Goal: Task Accomplishment & Management: Use online tool/utility

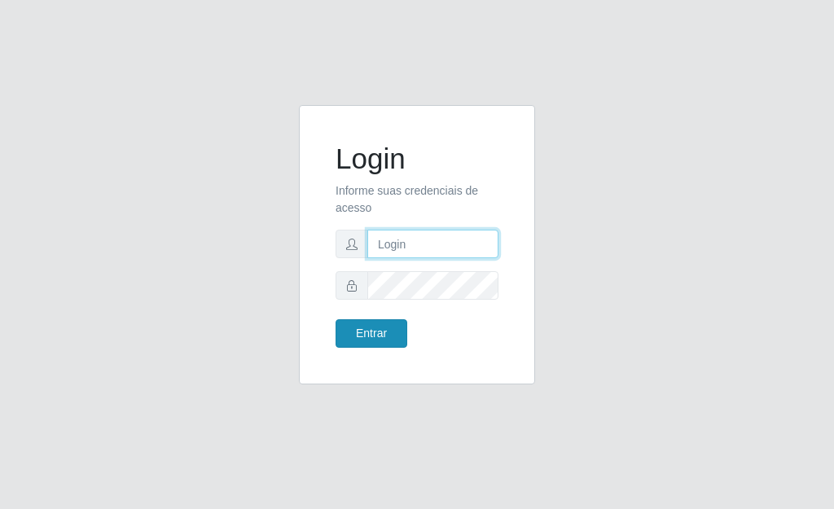
type input "[PERSON_NAME]"
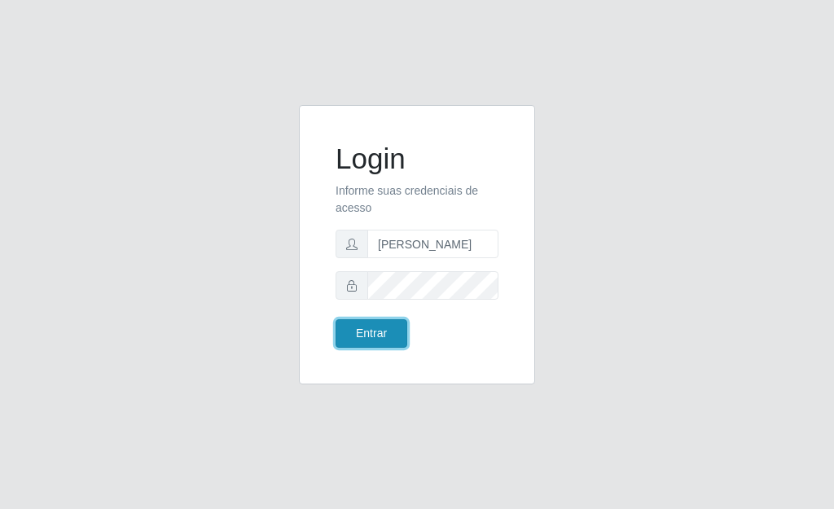
click at [393, 343] on button "Entrar" at bounding box center [372, 333] width 72 height 29
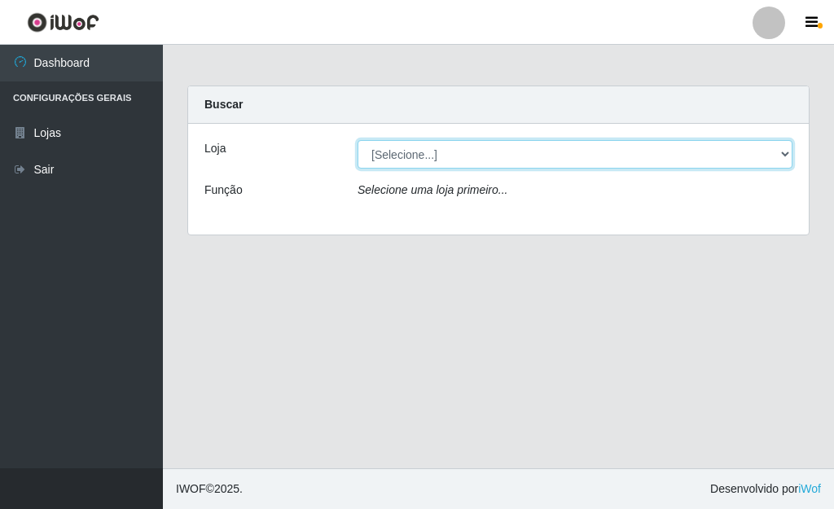
click at [373, 148] on select "[Selecione...] Bemais Supermercados - [GEOGRAPHIC_DATA]" at bounding box center [575, 154] width 435 height 29
select select "249"
click at [358, 140] on select "[Selecione...] Bemais Supermercados - [GEOGRAPHIC_DATA]" at bounding box center [575, 154] width 435 height 29
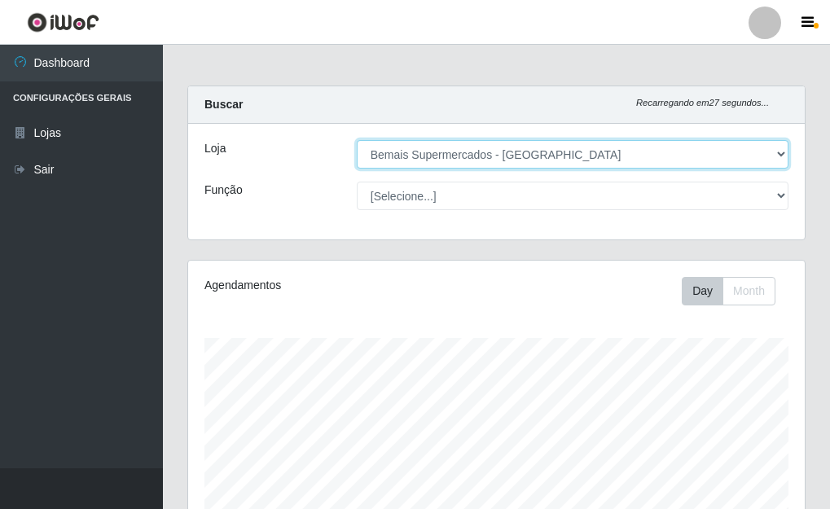
scroll to position [338, 617]
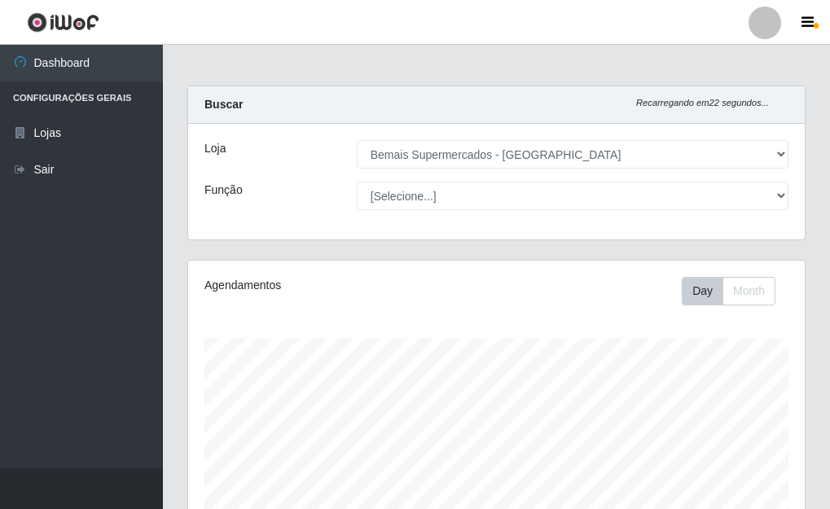
drag, startPoint x: 400, startPoint y: 176, endPoint x: 379, endPoint y: 272, distance: 98.4
click at [379, 272] on div "Agendamentos Day Month" at bounding box center [496, 430] width 617 height 338
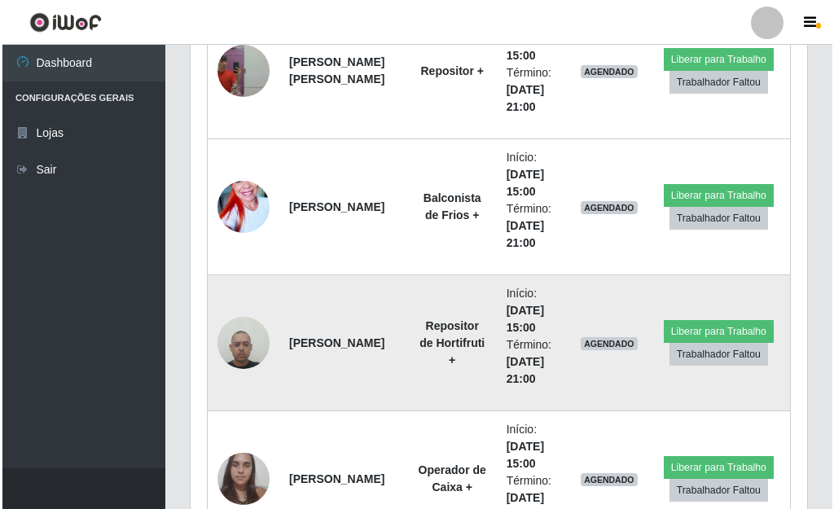
scroll to position [3992, 0]
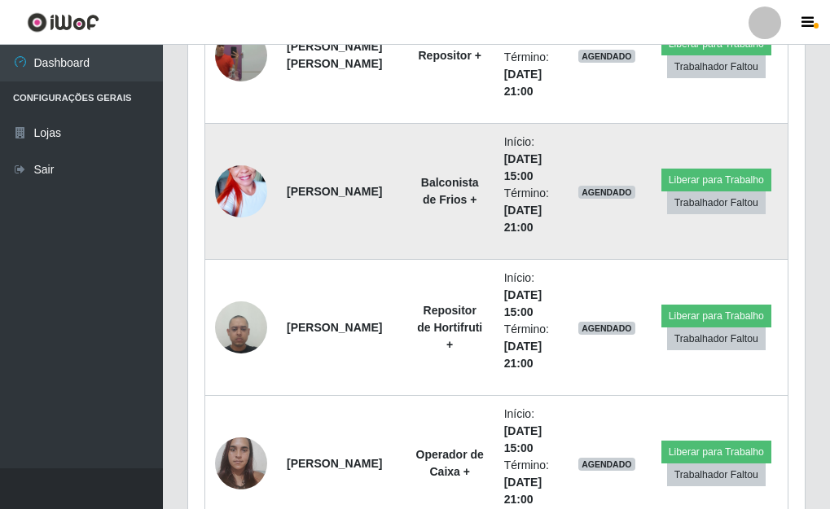
click at [244, 191] on img at bounding box center [241, 191] width 52 height 93
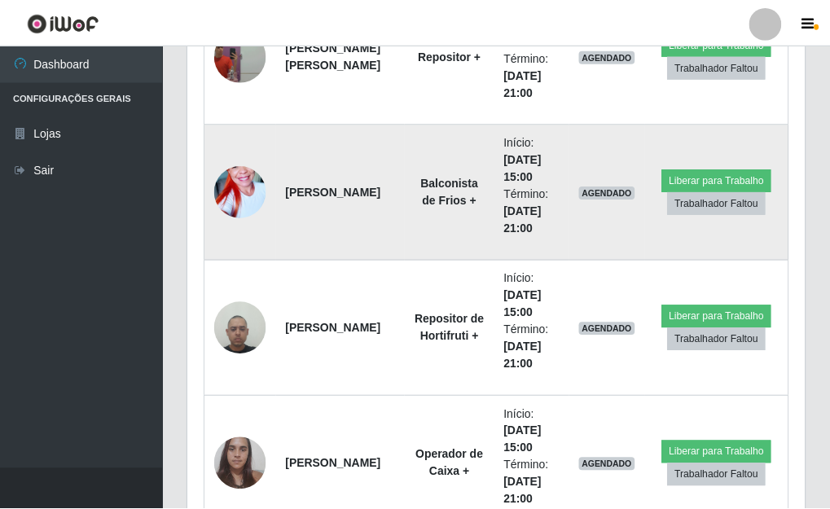
scroll to position [338, 607]
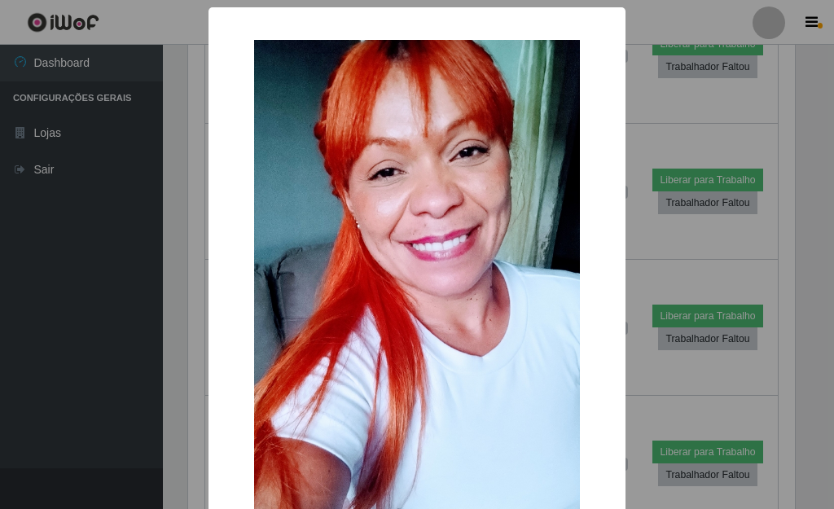
click at [196, 224] on div "× OK Cancel" at bounding box center [417, 254] width 834 height 509
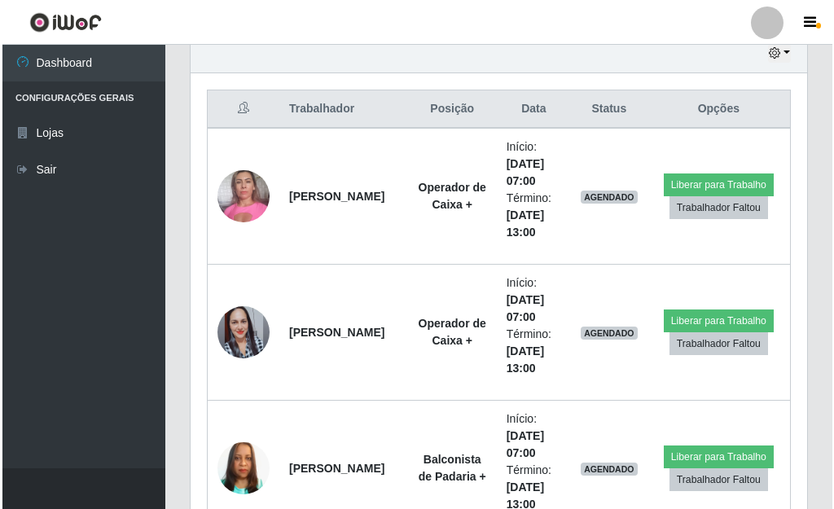
scroll to position [538, 0]
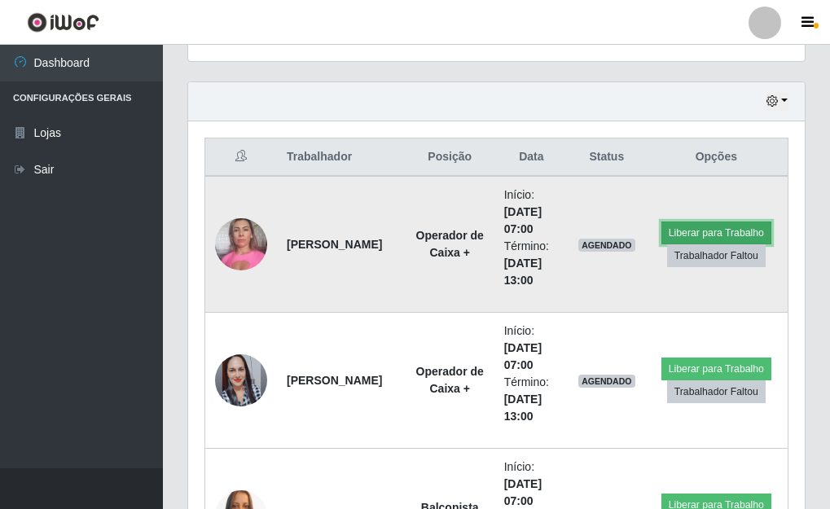
click at [697, 222] on button "Liberar para Trabalho" at bounding box center [716, 233] width 110 height 23
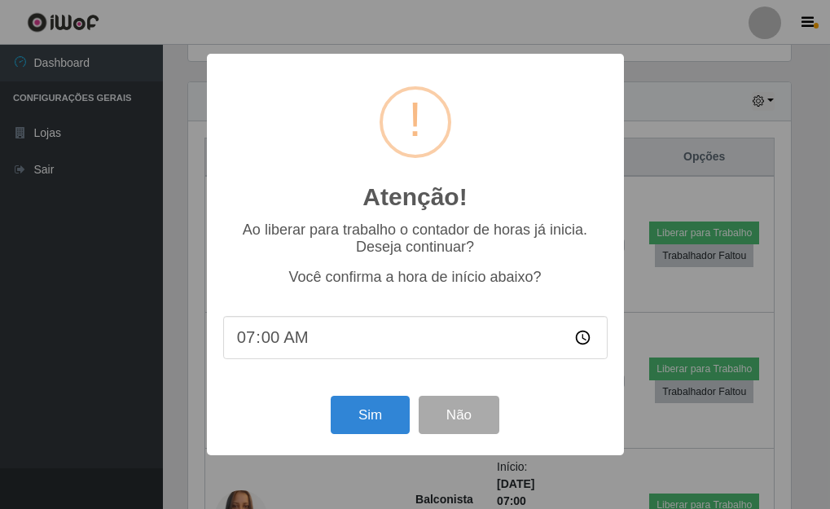
scroll to position [338, 607]
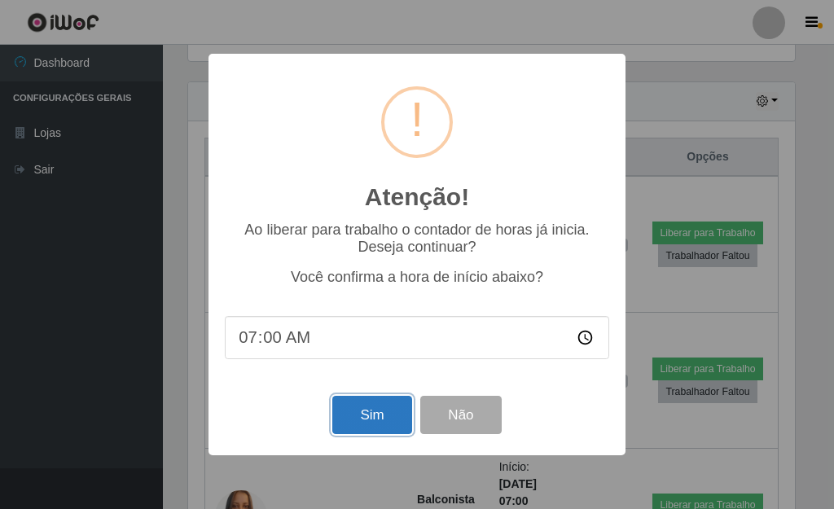
click at [371, 428] on button "Sim" at bounding box center [371, 415] width 79 height 38
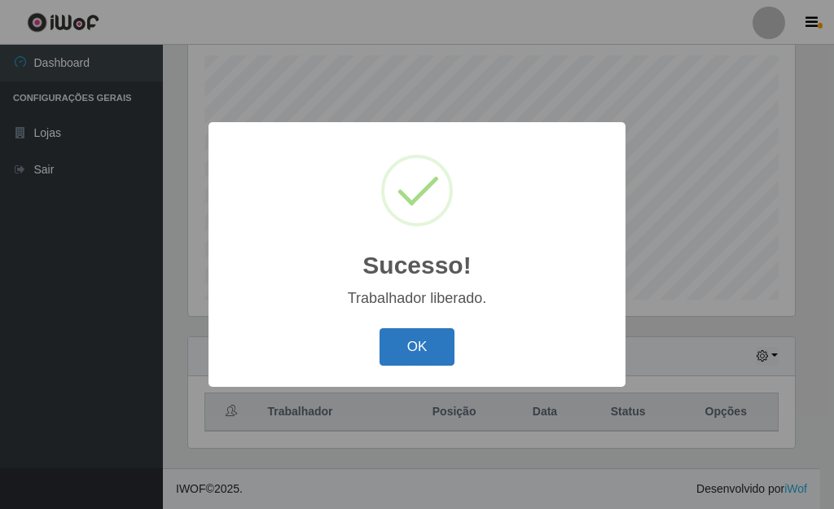
click at [402, 358] on button "OK" at bounding box center [418, 347] width 76 height 38
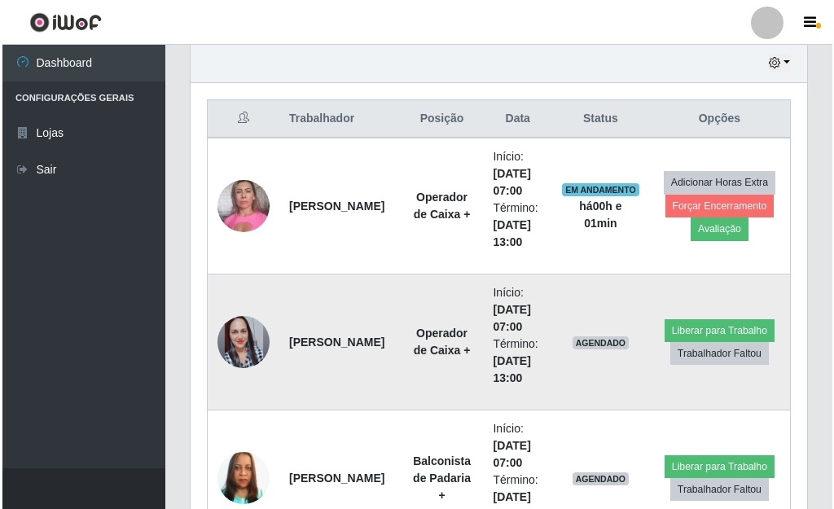
scroll to position [609, 0]
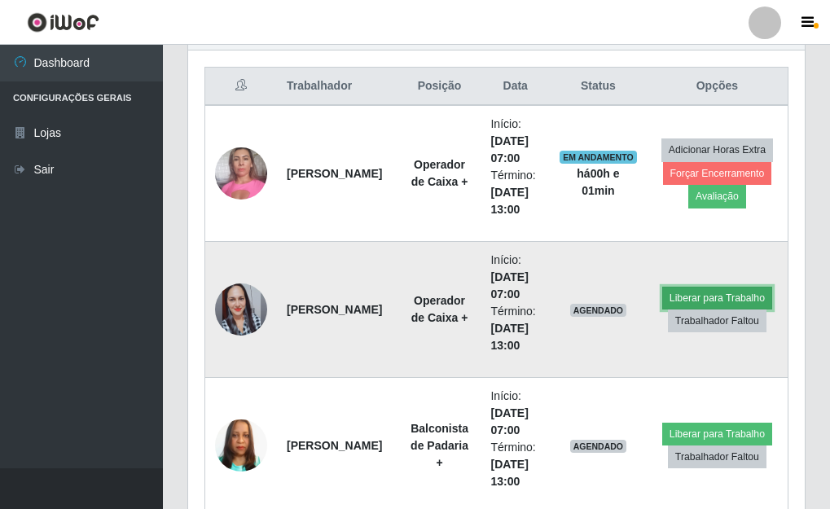
click at [695, 300] on button "Liberar para Trabalho" at bounding box center [717, 298] width 110 height 23
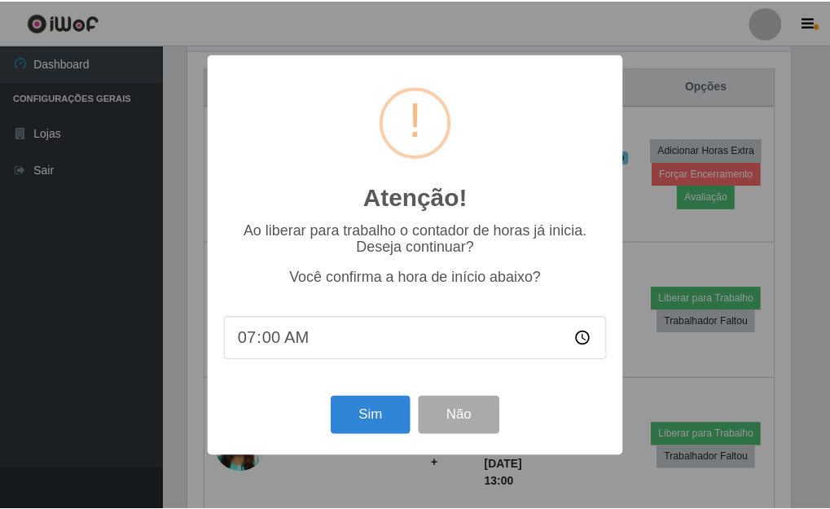
scroll to position [338, 607]
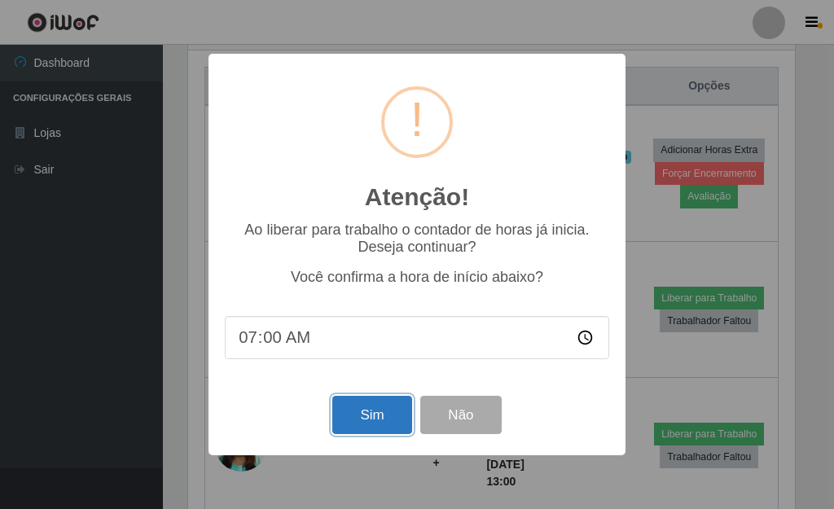
click at [357, 404] on button "Sim" at bounding box center [371, 415] width 79 height 38
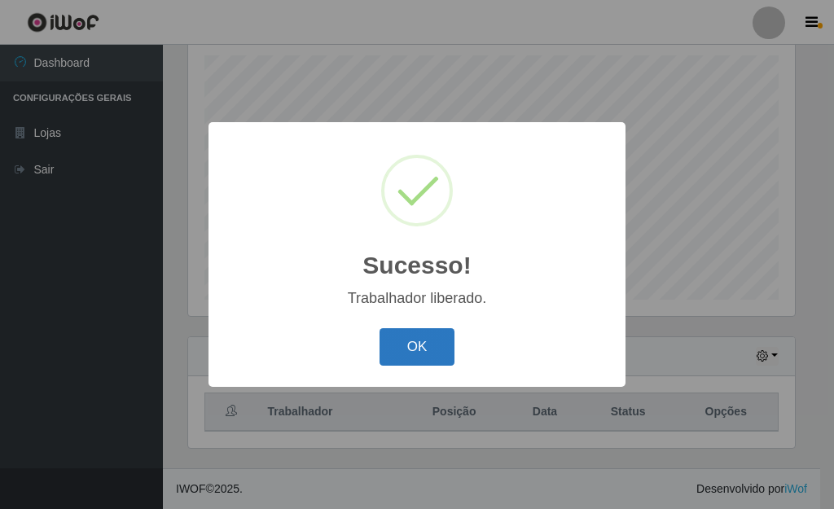
click at [410, 345] on button "OK" at bounding box center [418, 347] width 76 height 38
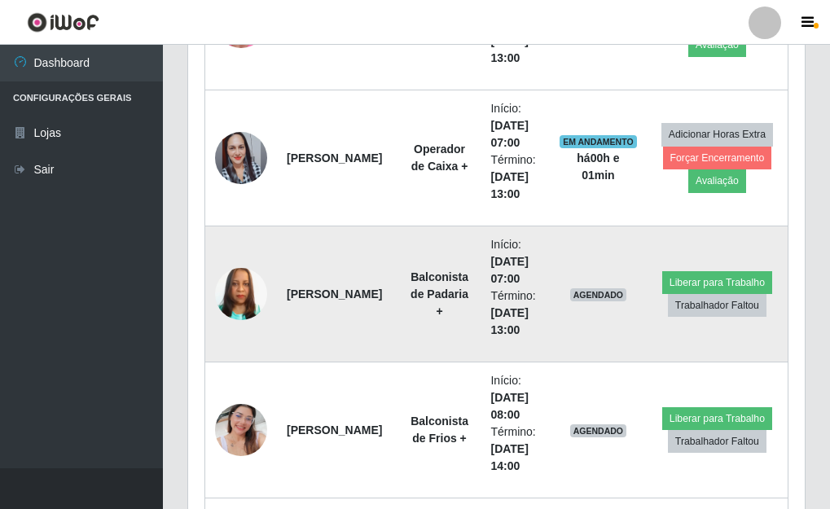
scroll to position [771, 0]
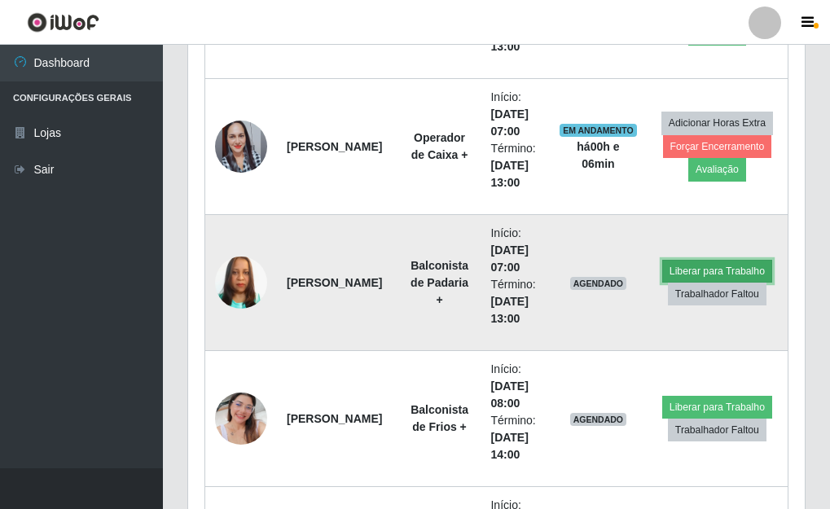
click at [691, 266] on button "Liberar para Trabalho" at bounding box center [717, 271] width 110 height 23
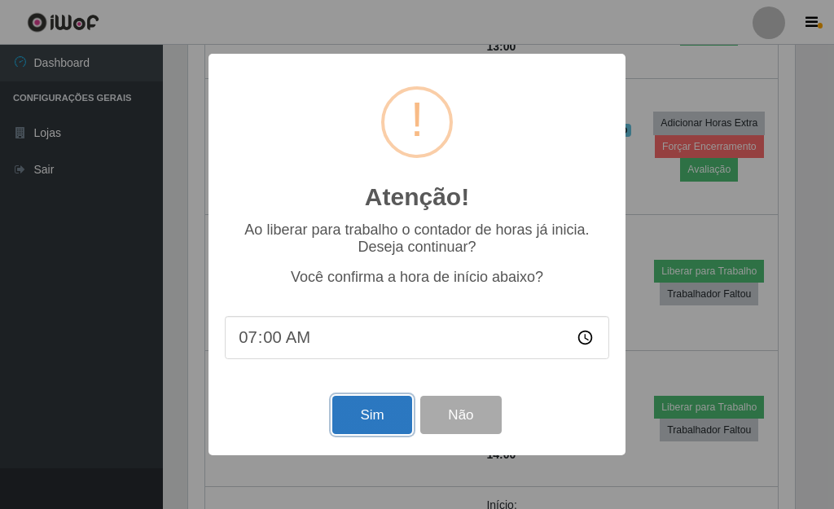
click at [371, 420] on button "Sim" at bounding box center [371, 415] width 79 height 38
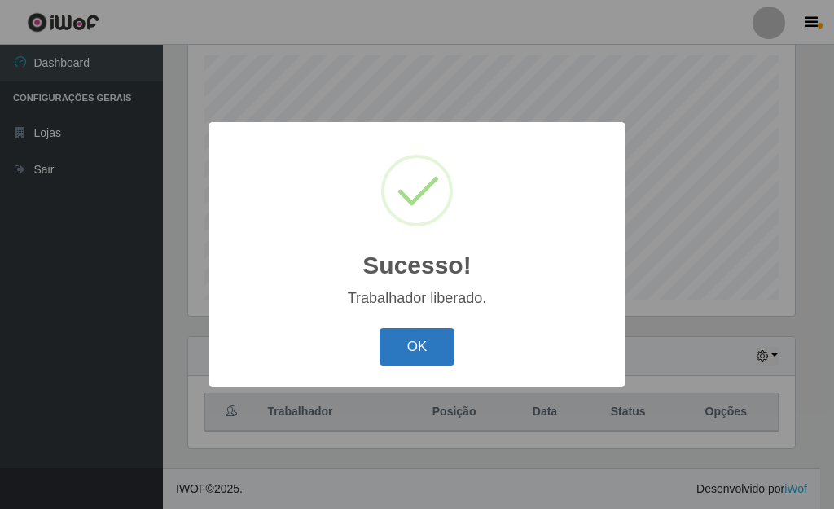
click at [424, 354] on button "OK" at bounding box center [418, 347] width 76 height 38
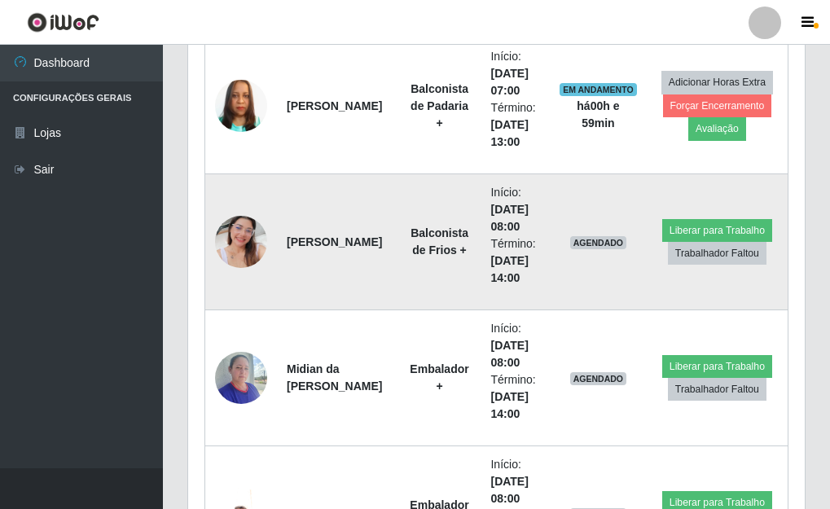
scroll to position [1016, 0]
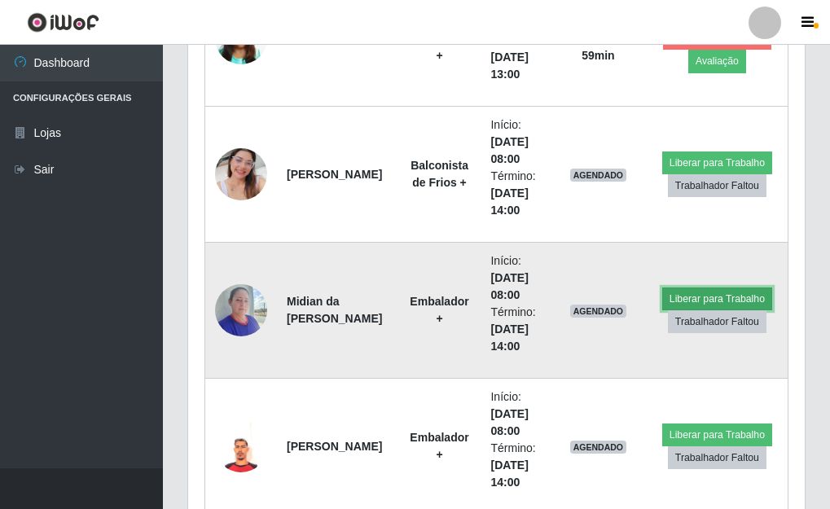
click at [719, 292] on button "Liberar para Trabalho" at bounding box center [717, 299] width 110 height 23
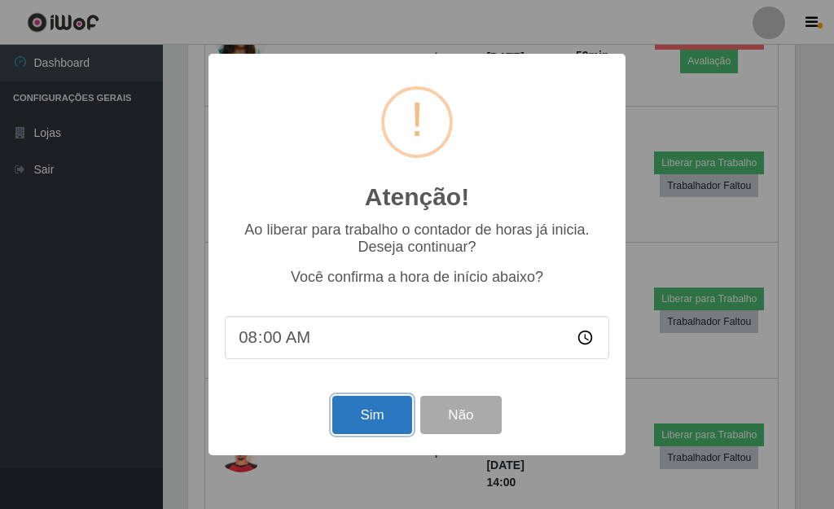
click at [367, 413] on button "Sim" at bounding box center [371, 415] width 79 height 38
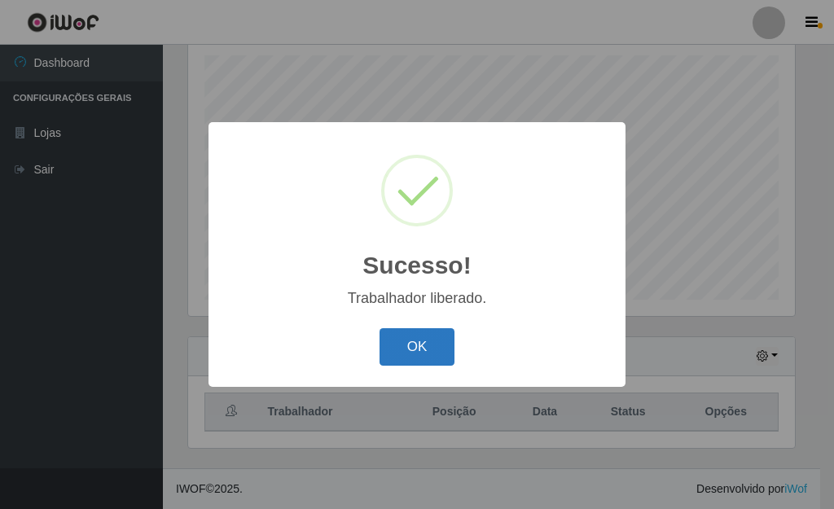
click at [403, 356] on button "OK" at bounding box center [418, 347] width 76 height 38
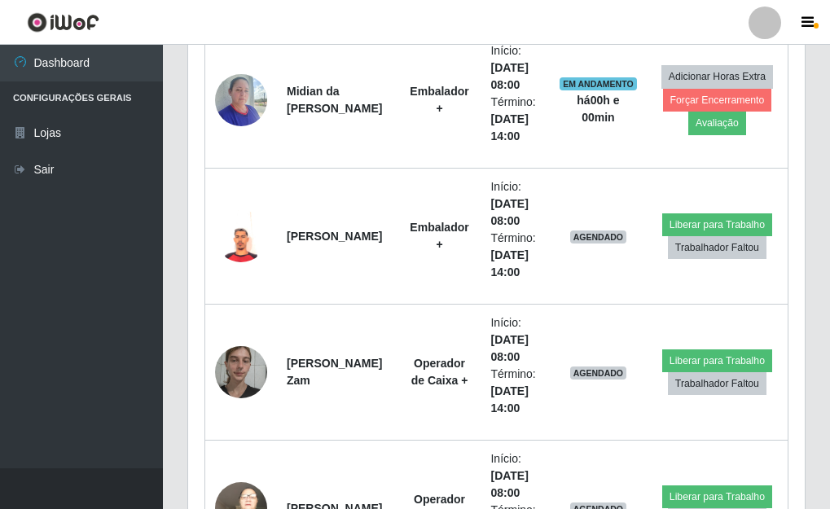
scroll to position [1260, 0]
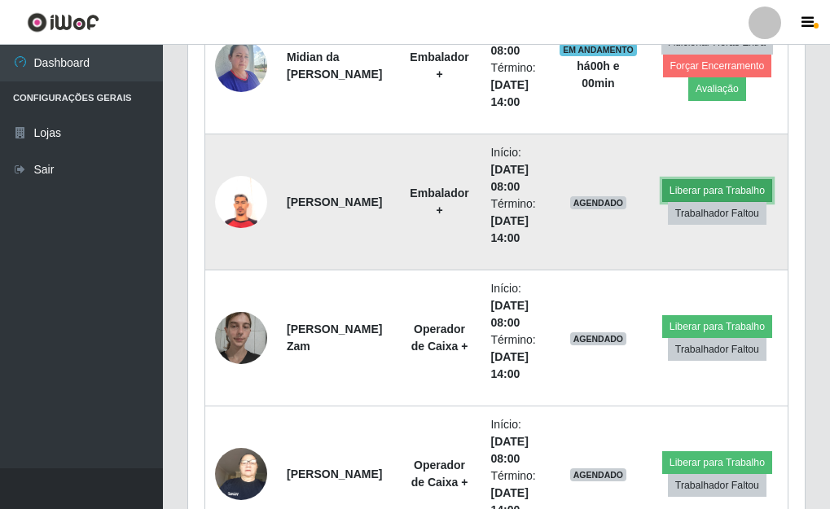
click at [693, 183] on button "Liberar para Trabalho" at bounding box center [717, 190] width 110 height 23
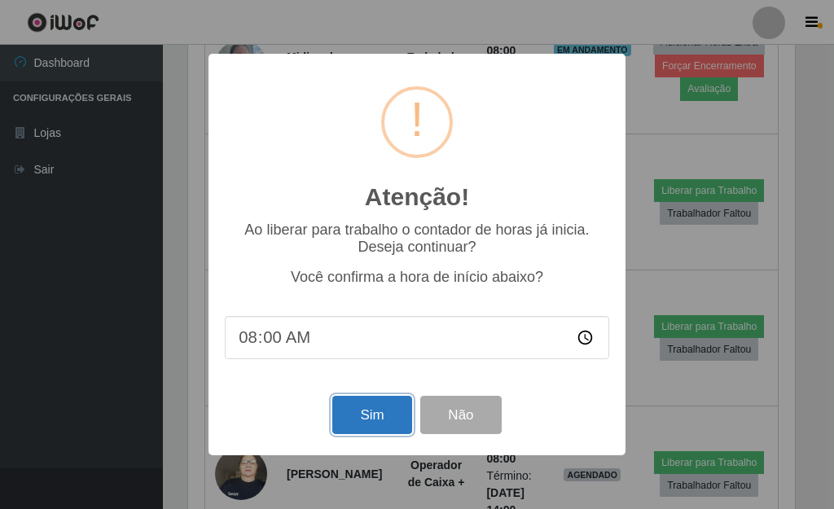
click at [359, 421] on button "Sim" at bounding box center [371, 415] width 79 height 38
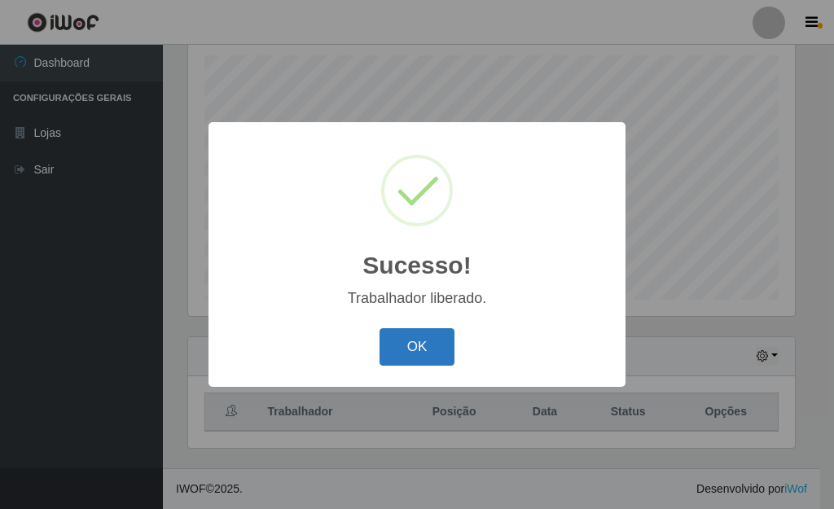
click at [398, 352] on button "OK" at bounding box center [418, 347] width 76 height 38
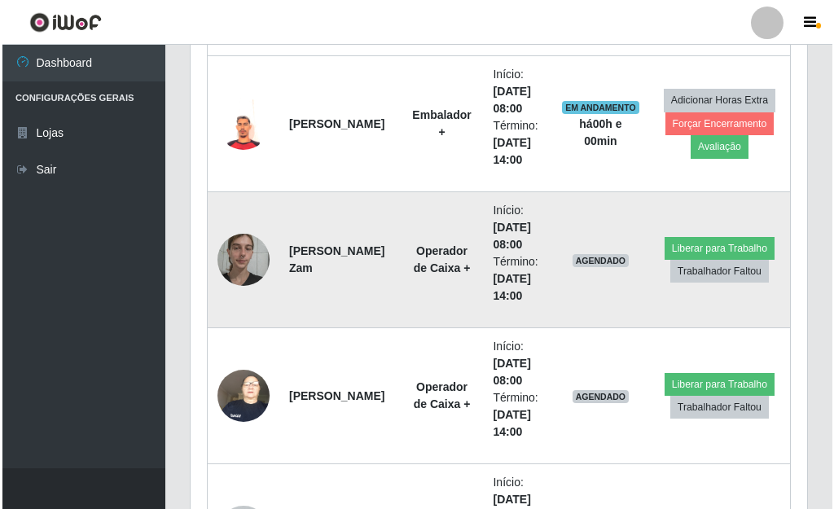
scroll to position [1342, 0]
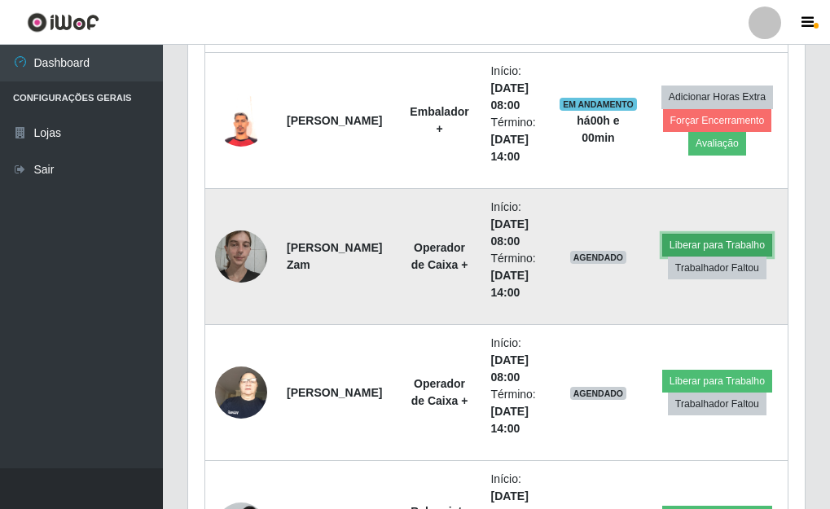
click at [703, 240] on button "Liberar para Trabalho" at bounding box center [717, 245] width 110 height 23
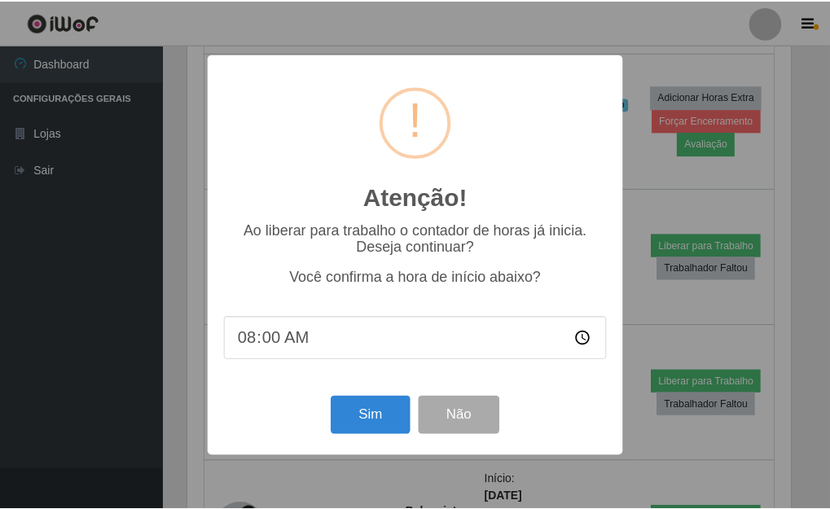
scroll to position [338, 607]
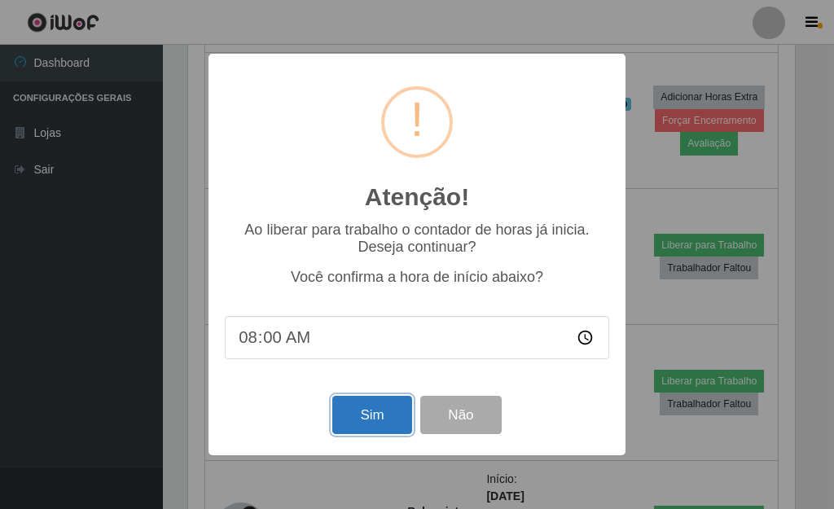
click at [375, 414] on button "Sim" at bounding box center [371, 415] width 79 height 38
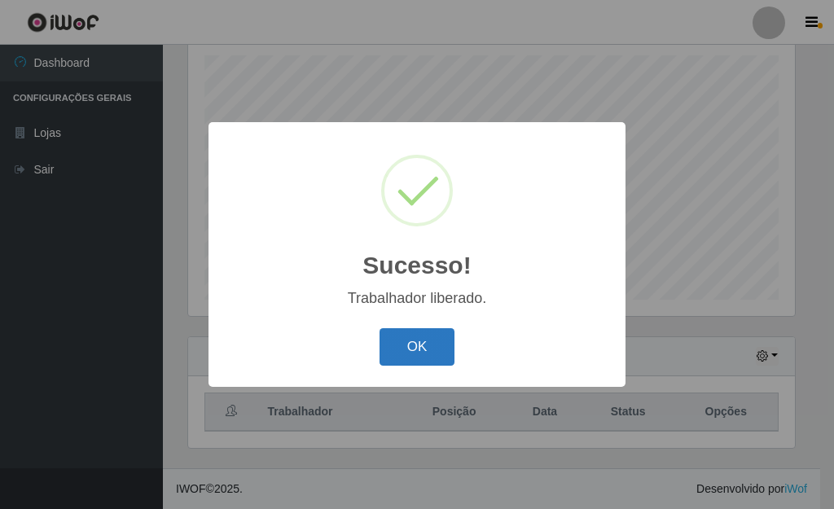
click at [415, 341] on button "OK" at bounding box center [418, 347] width 76 height 38
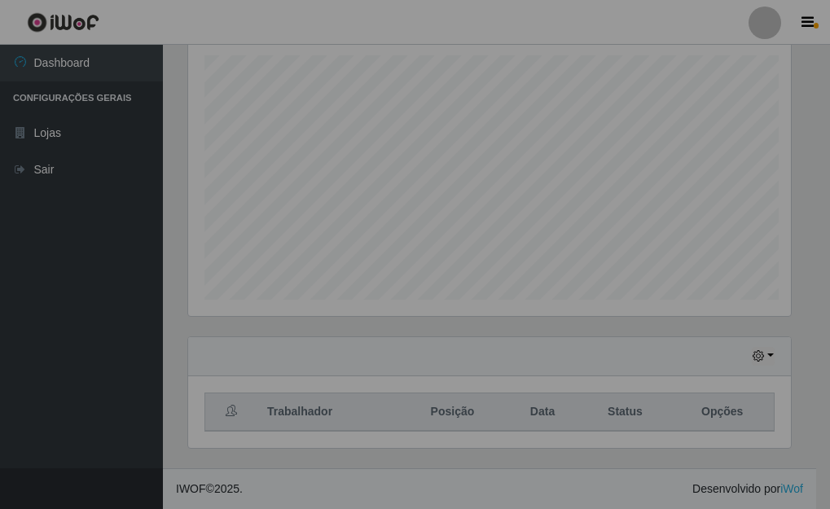
scroll to position [0, 0]
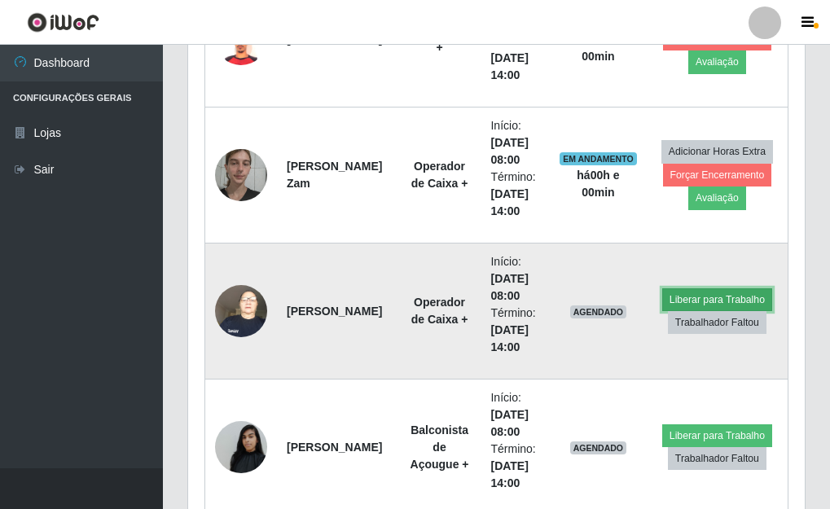
click at [689, 290] on button "Liberar para Trabalho" at bounding box center [717, 299] width 110 height 23
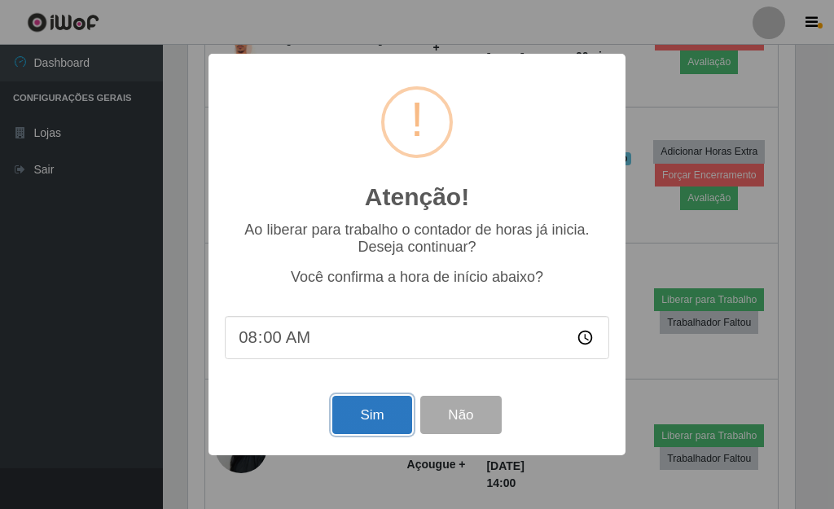
click at [351, 415] on button "Sim" at bounding box center [371, 415] width 79 height 38
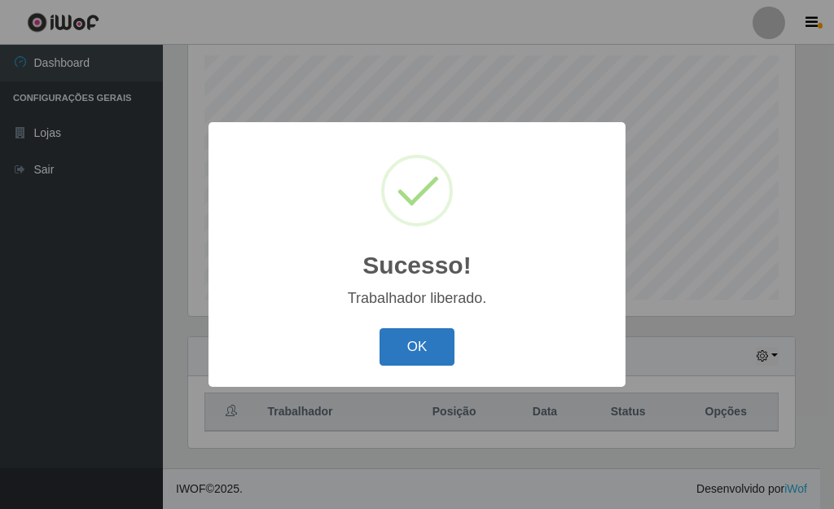
click at [404, 344] on button "OK" at bounding box center [418, 347] width 76 height 38
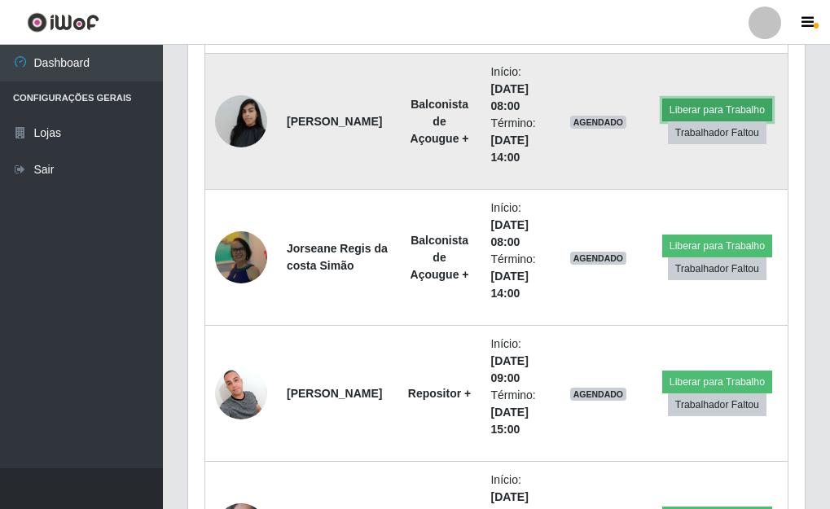
click at [674, 105] on button "Liberar para Trabalho" at bounding box center [717, 110] width 110 height 23
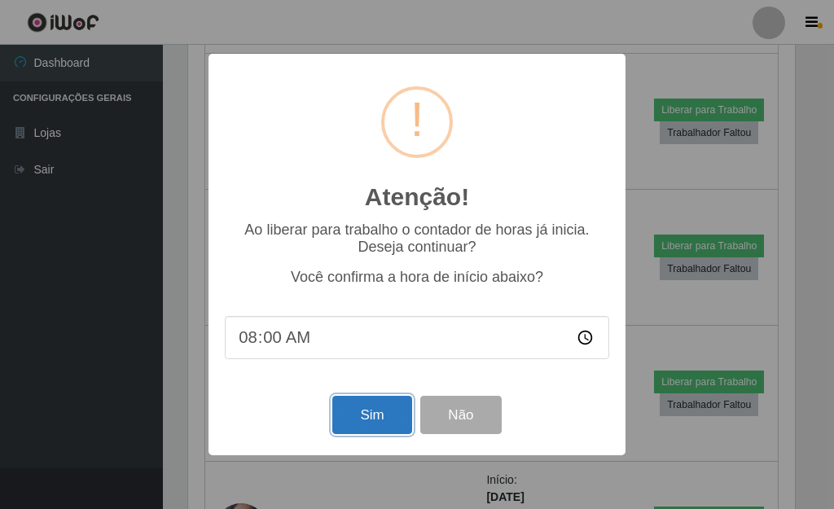
click at [363, 426] on button "Sim" at bounding box center [371, 415] width 79 height 38
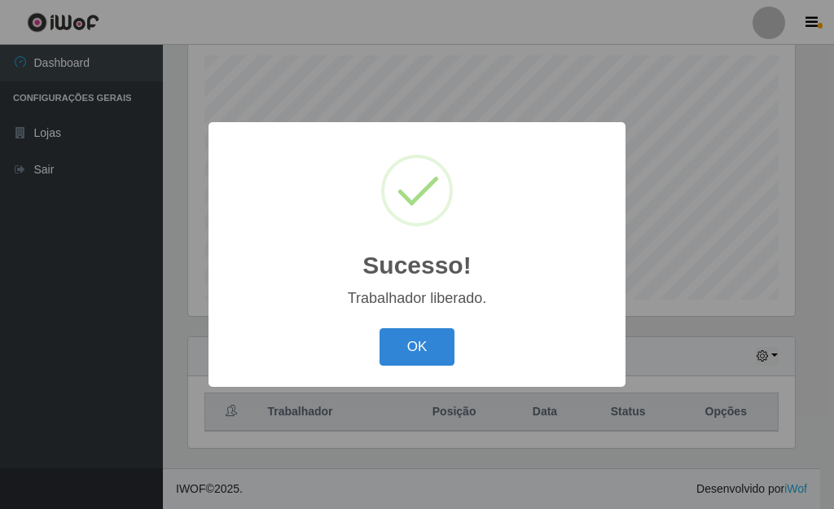
drag, startPoint x: 411, startPoint y: 333, endPoint x: 454, endPoint y: 344, distance: 43.7
click at [412, 333] on button "OK" at bounding box center [418, 347] width 76 height 38
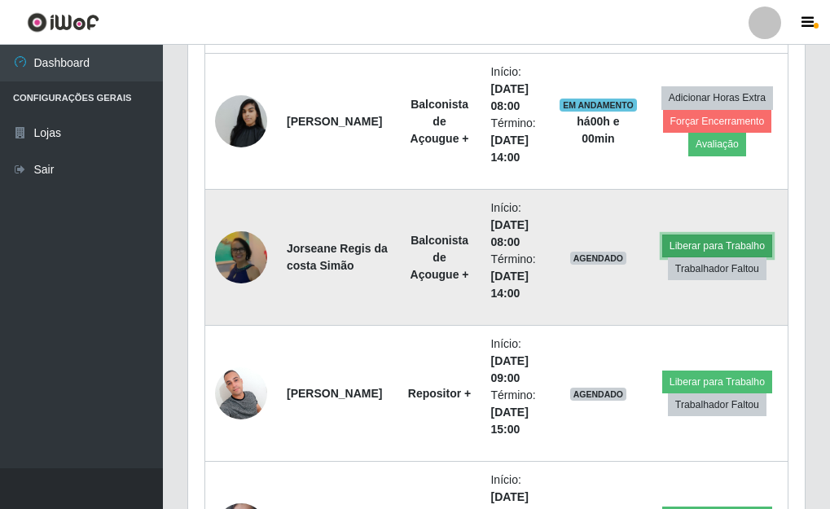
click at [732, 243] on button "Liberar para Trabalho" at bounding box center [717, 246] width 110 height 23
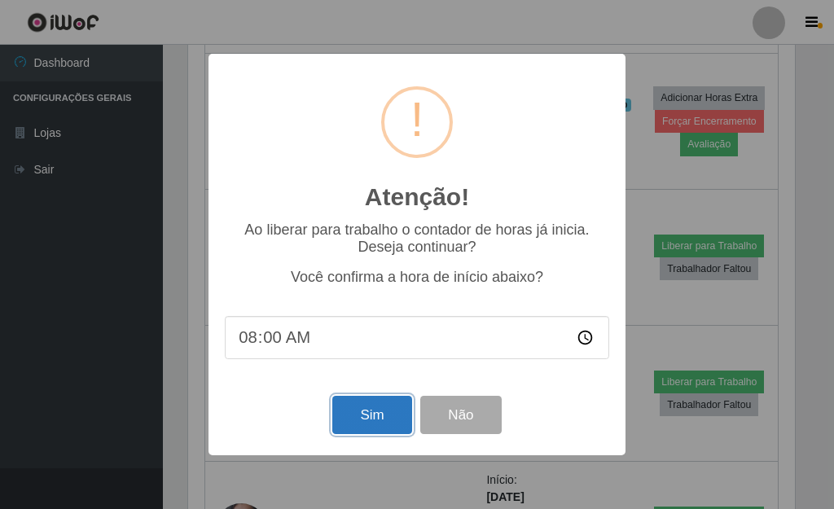
click at [349, 426] on button "Sim" at bounding box center [371, 415] width 79 height 38
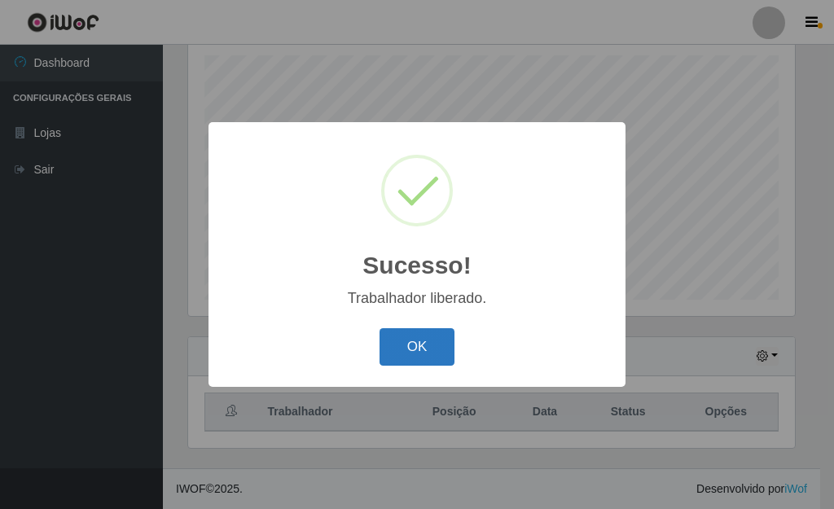
click at [425, 352] on button "OK" at bounding box center [418, 347] width 76 height 38
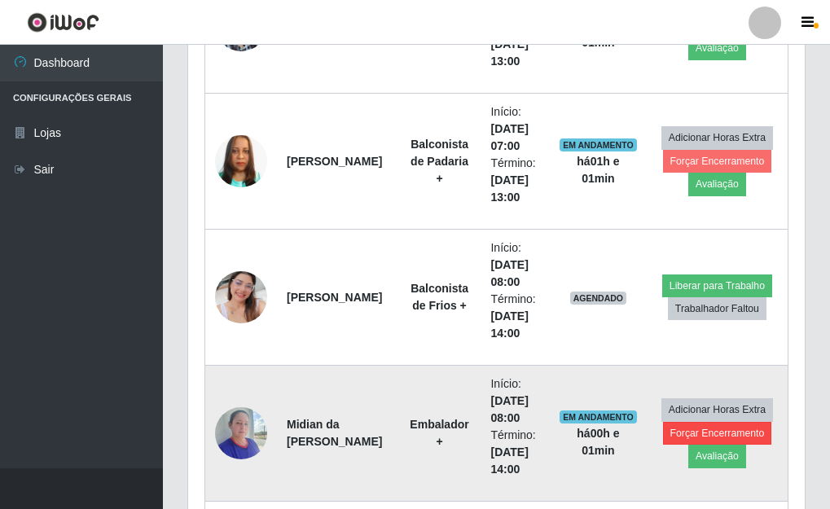
scroll to position [934, 0]
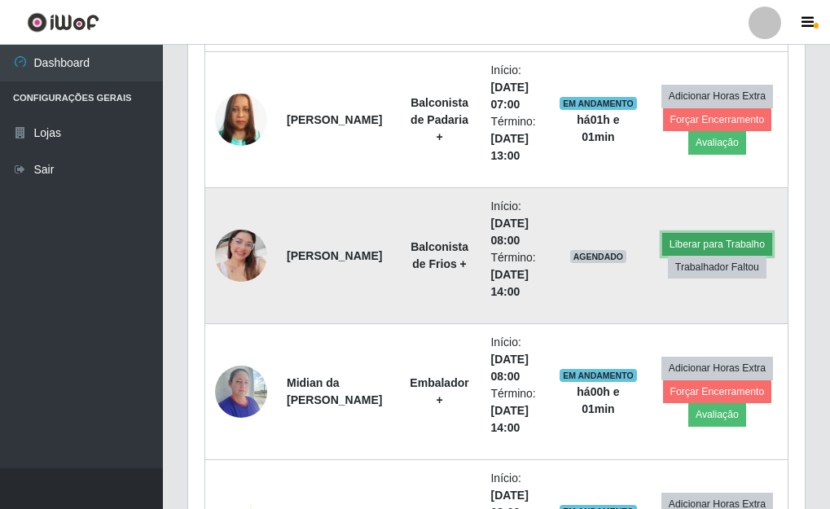
click at [722, 239] on button "Liberar para Trabalho" at bounding box center [717, 244] width 110 height 23
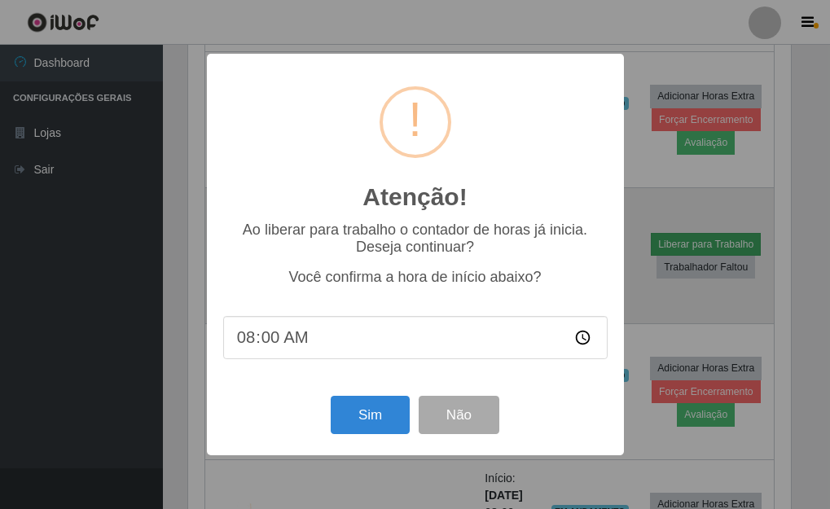
scroll to position [338, 607]
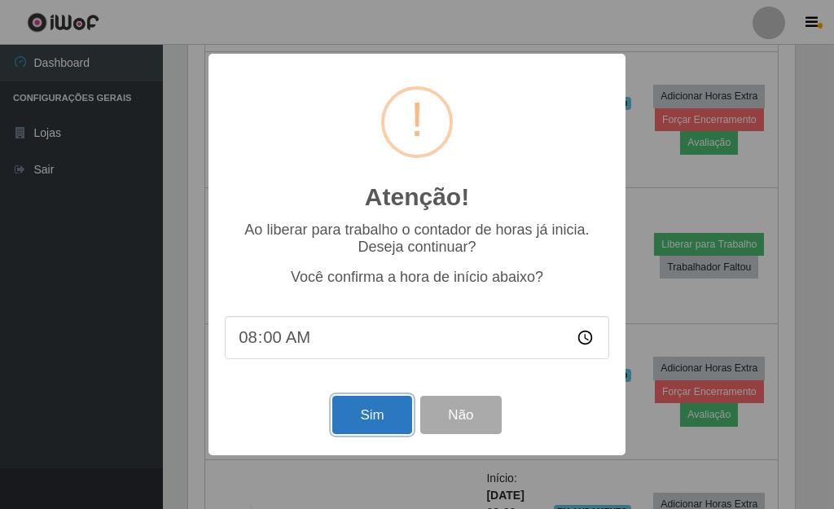
click at [372, 412] on button "Sim" at bounding box center [371, 415] width 79 height 38
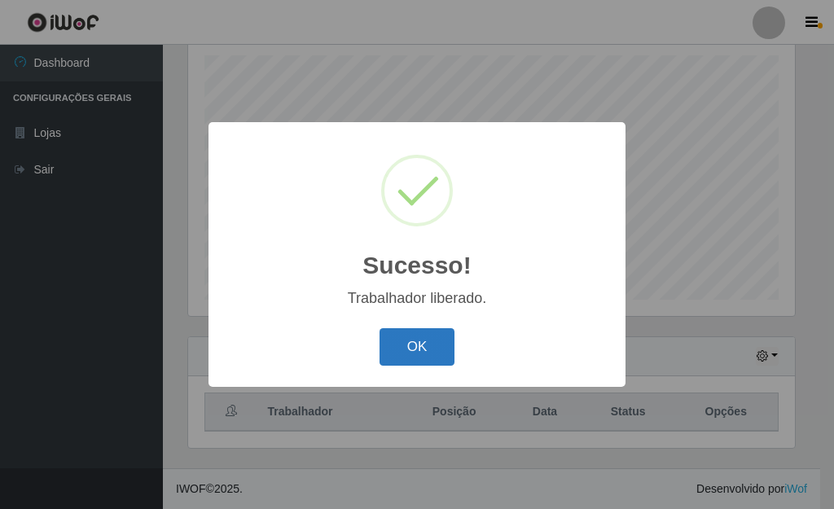
click at [429, 353] on button "OK" at bounding box center [418, 347] width 76 height 38
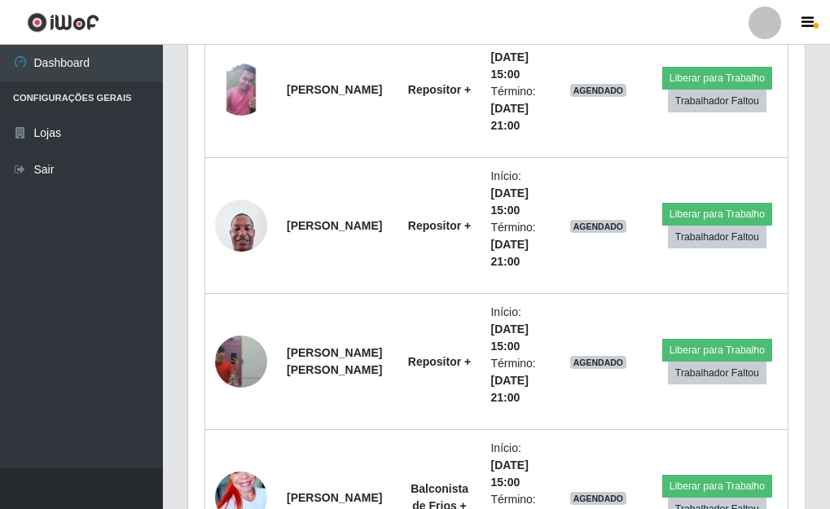
scroll to position [3704, 0]
